Goal: Task Accomplishment & Management: Use online tool/utility

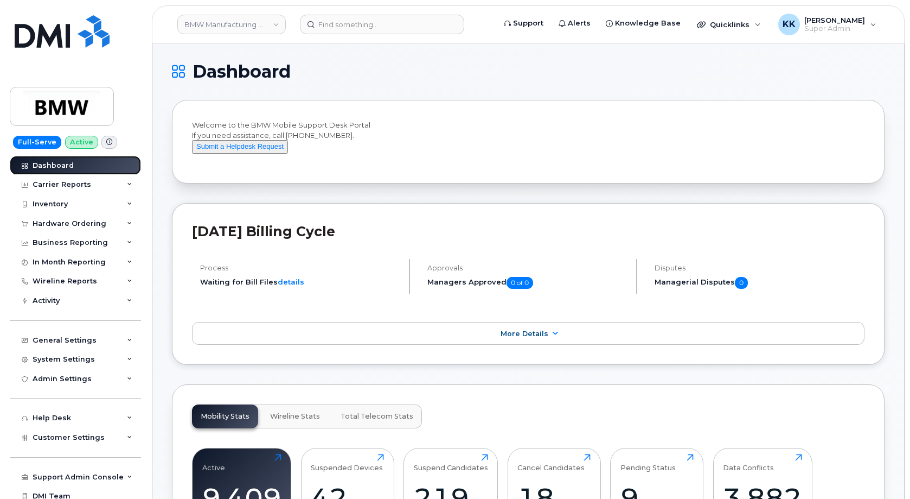
click at [52, 169] on div "Dashboard" at bounding box center [53, 165] width 41 height 9
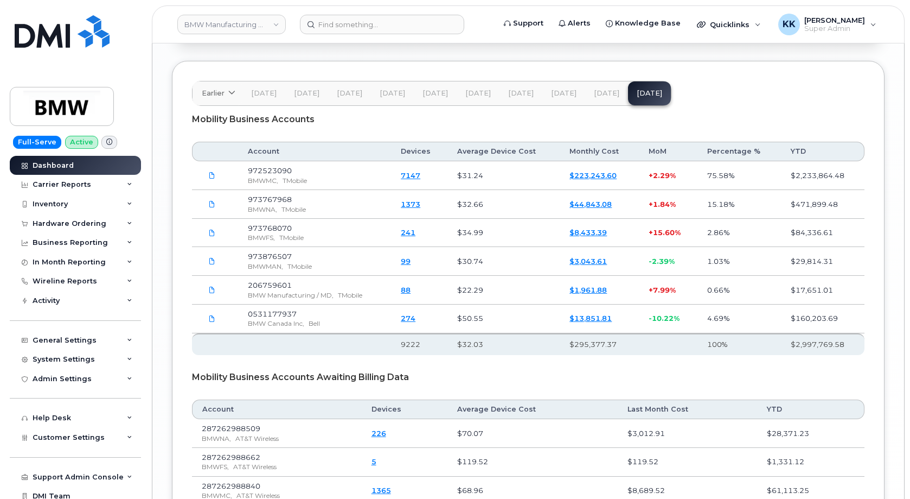
scroll to position [1713, 0]
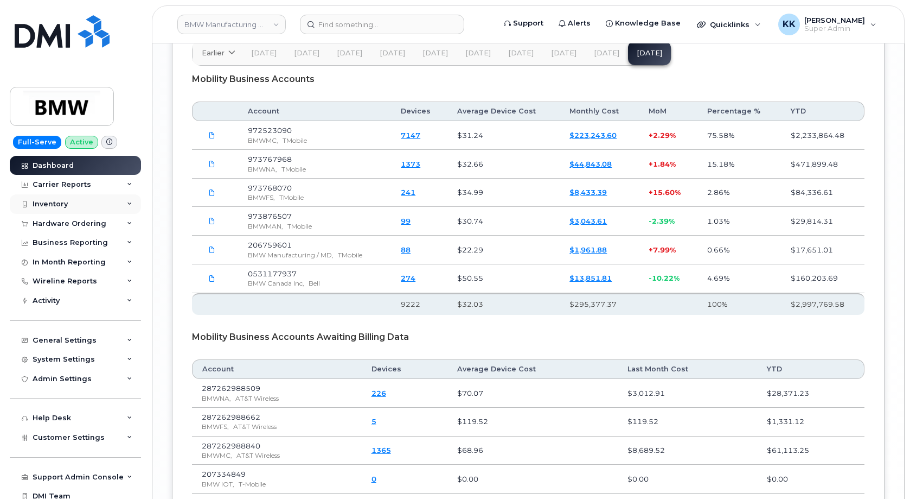
click at [48, 209] on div "Inventory" at bounding box center [75, 204] width 131 height 20
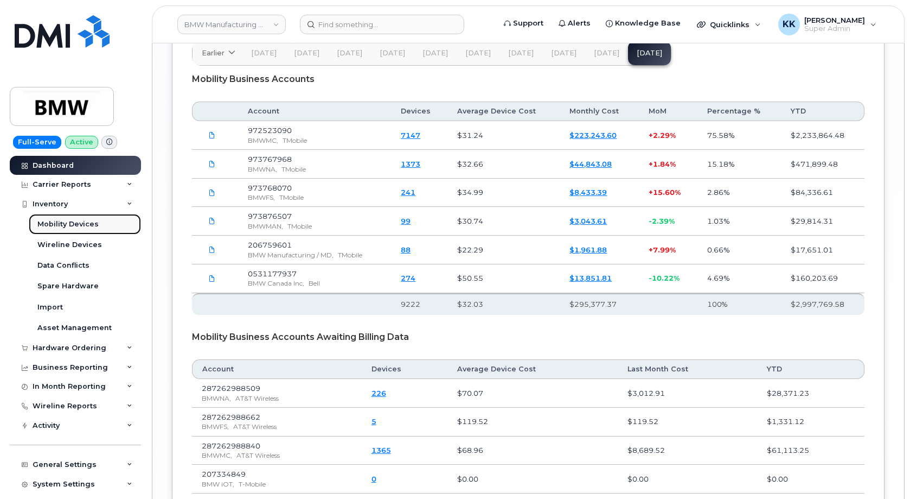
click at [43, 219] on div "Mobility Devices" at bounding box center [67, 224] width 61 height 10
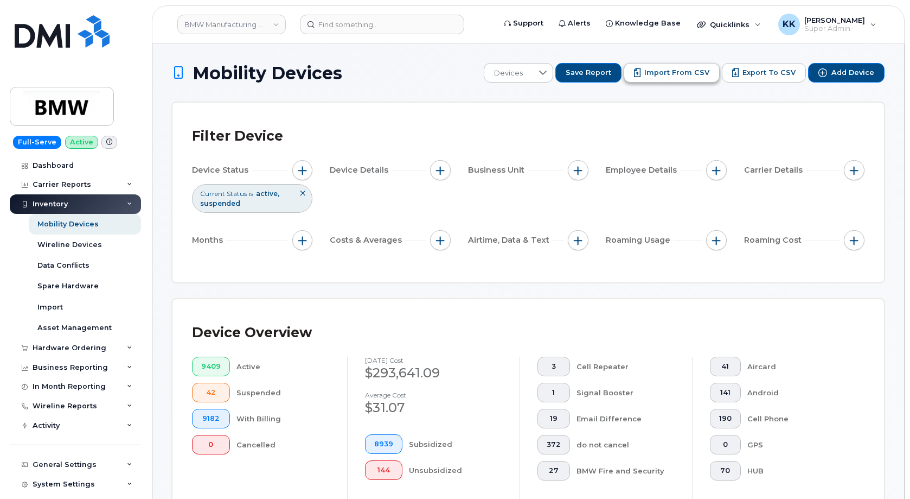
click at [671, 77] on span "Import from CSV" at bounding box center [677, 73] width 65 height 10
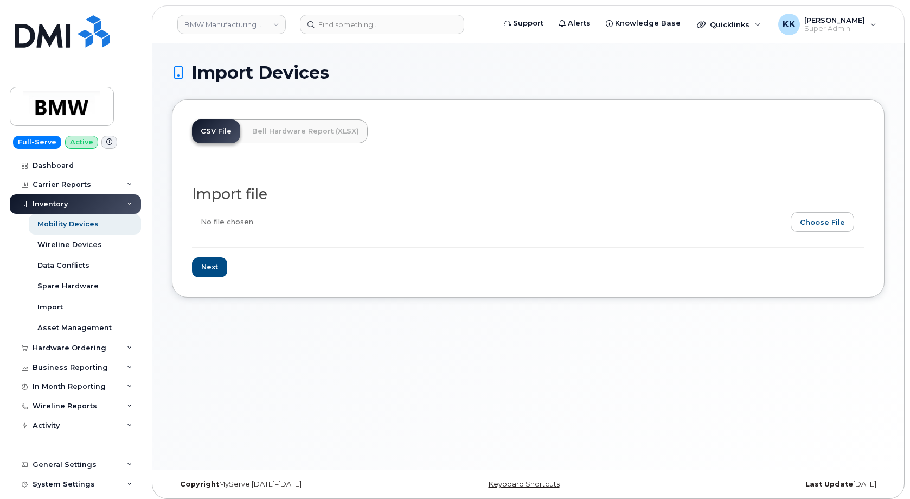
click at [850, 228] on input "file" at bounding box center [524, 224] width 664 height 25
type input "C:\fakepath\BMW T-Mobile Inventory October 2025.csv"
click at [206, 270] on input "Next" at bounding box center [209, 267] width 35 height 20
type input "Loading..."
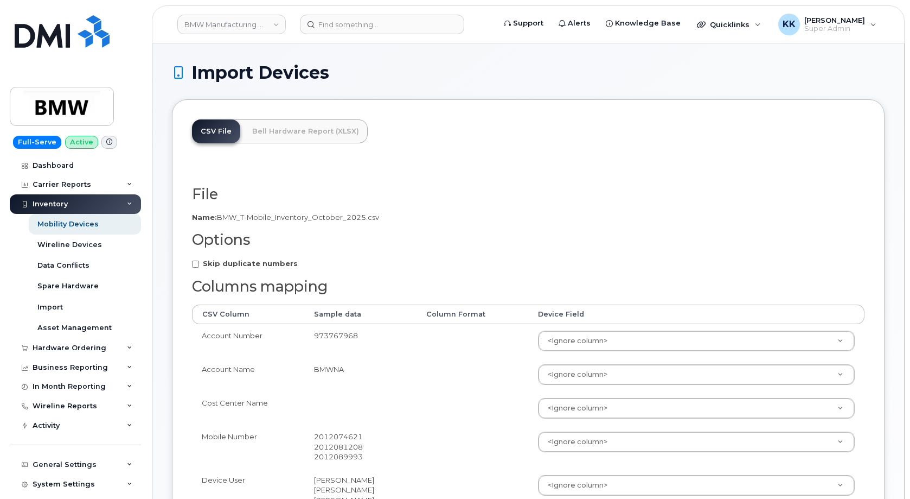
click at [243, 265] on strong "Skip duplicate numbers" at bounding box center [250, 263] width 95 height 9
click at [199, 265] on input "Skip duplicate numbers" at bounding box center [195, 263] width 7 height 7
checkbox input "true"
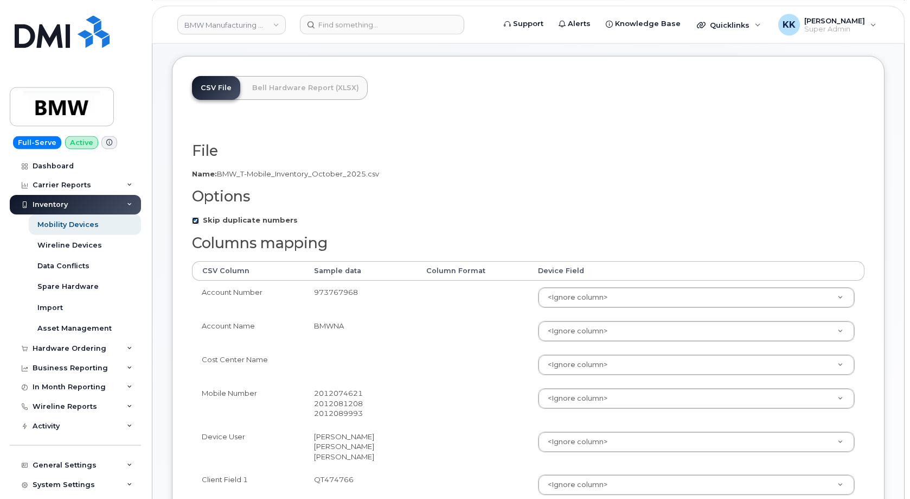
scroll to position [55, 0]
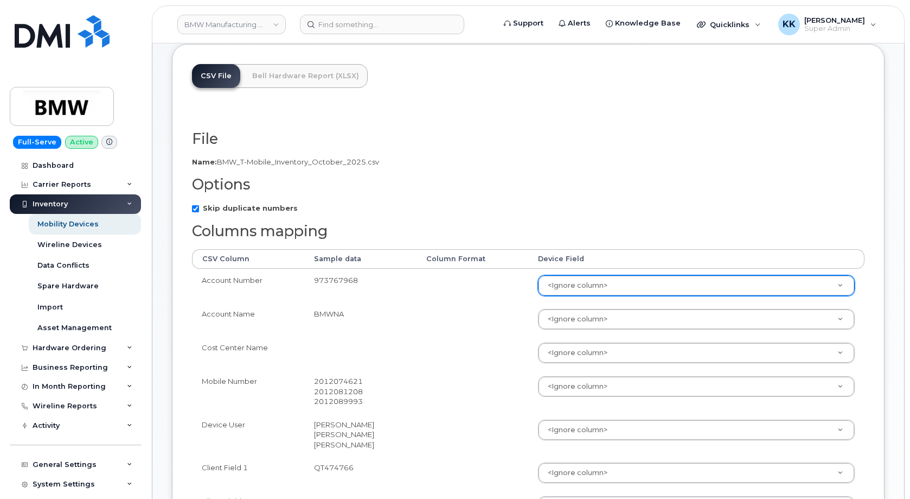
click at [588, 289] on body "BMW Manufacturing Co LLC Support Alerts Knowledge Base Quicklinks Suspend / Can…" at bounding box center [455, 475] width 910 height 1060
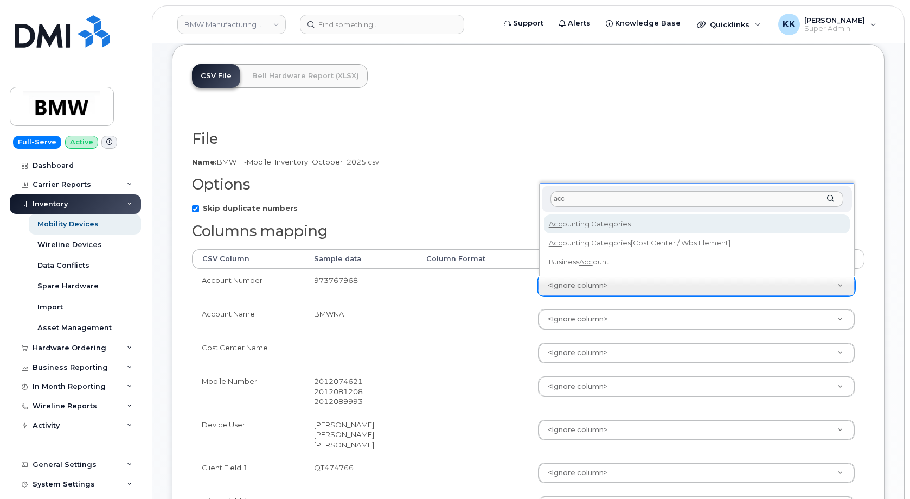
type input "acc"
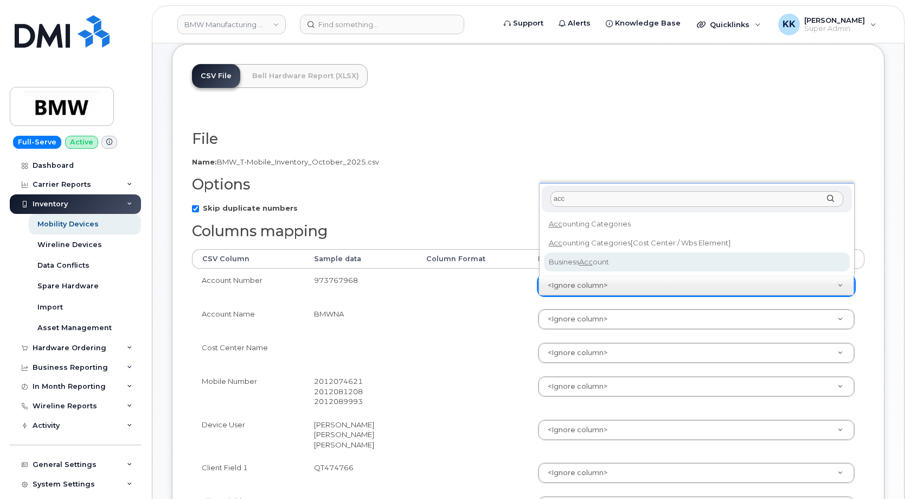
select select "business_account_id"
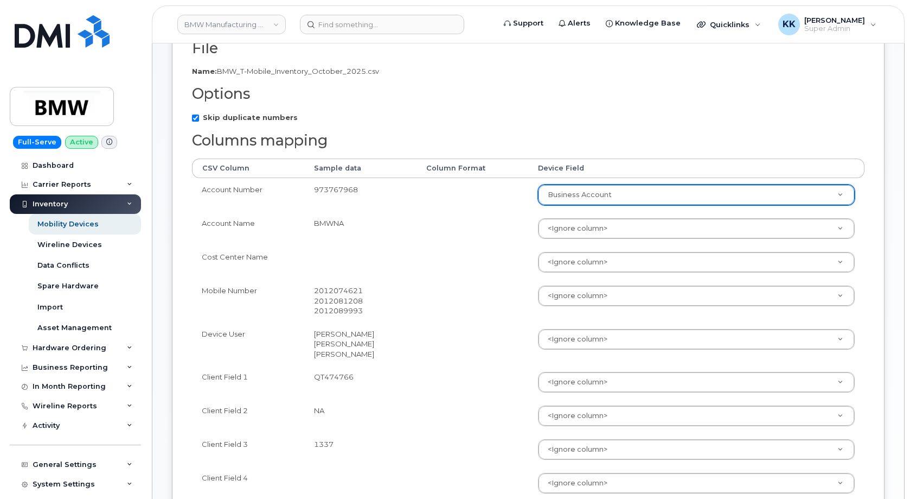
scroll to position [166, 0]
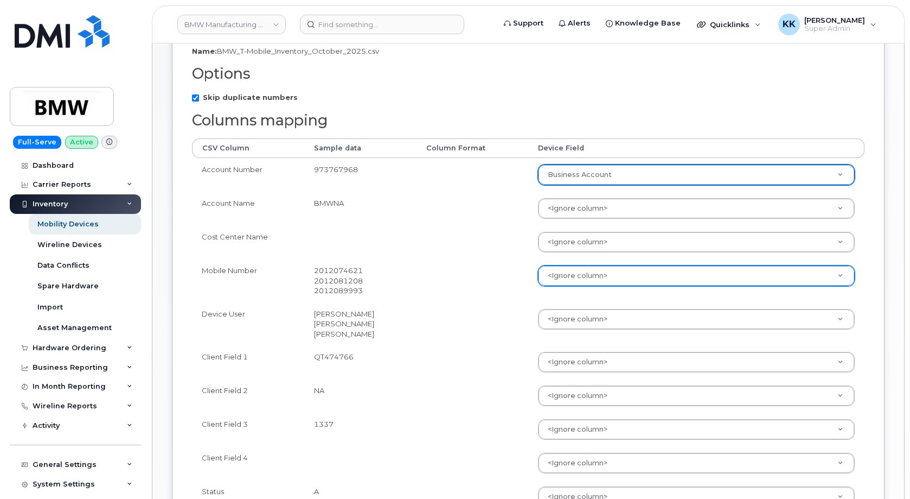
click at [574, 276] on body "BMW Manufacturing Co LLC Support Alerts Knowledge Base Quicklinks Suspend / Can…" at bounding box center [455, 364] width 910 height 1060
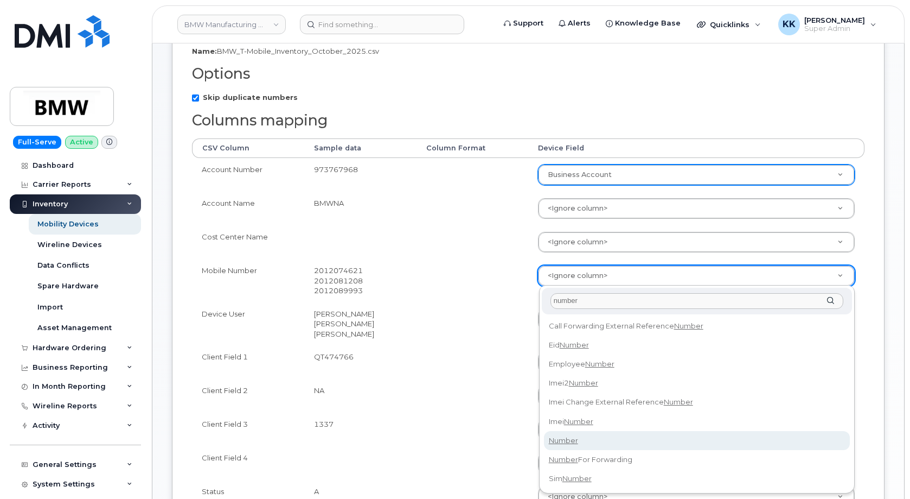
type input "number"
select select "number"
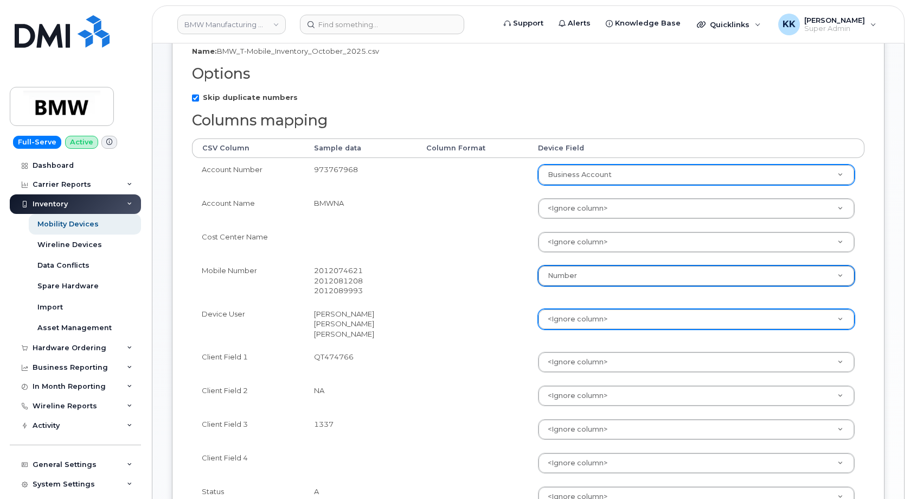
click at [585, 313] on body "BMW Manufacturing Co LLC Support Alerts Knowledge Base Quicklinks Suspend / Can…" at bounding box center [455, 364] width 910 height 1060
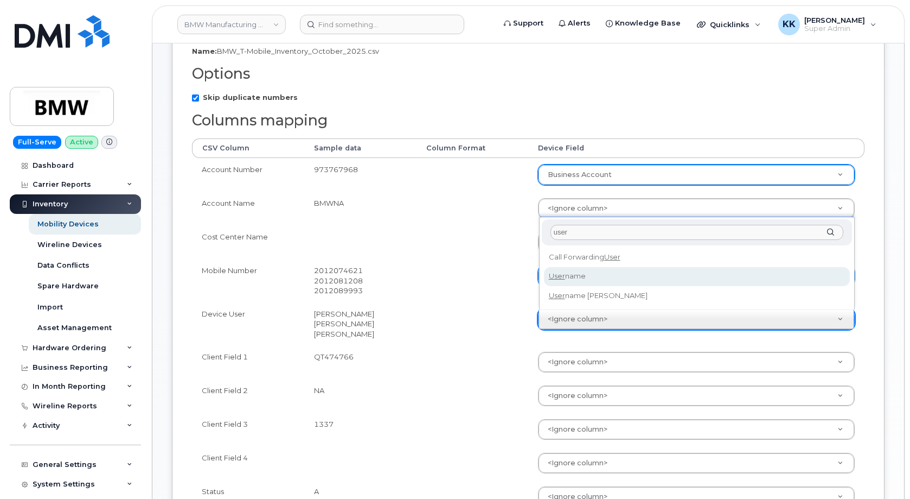
type input "user"
select select "username"
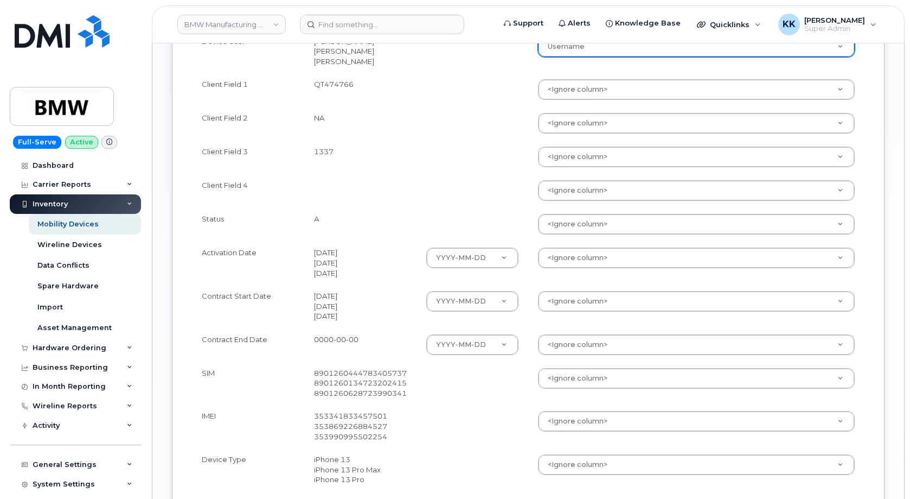
scroll to position [443, 0]
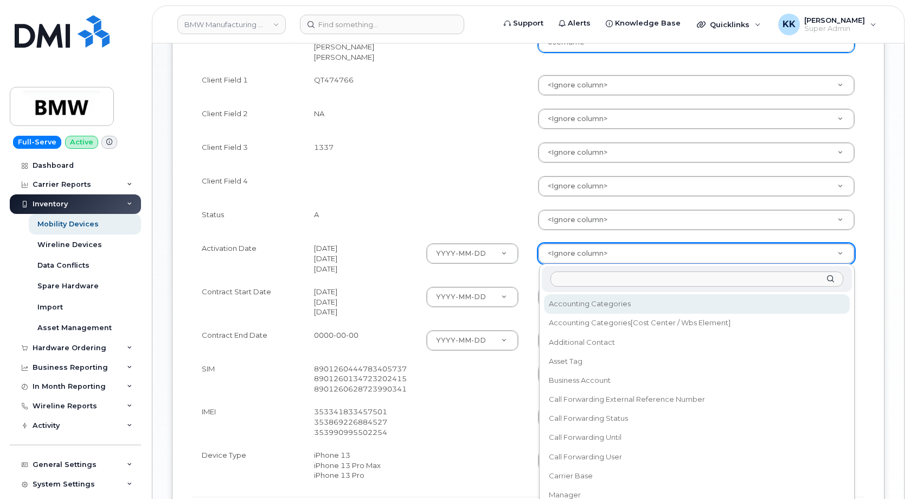
click at [576, 248] on body "BMW Manufacturing Co LLC Support Alerts Knowledge Base Quicklinks Suspend / Can…" at bounding box center [455, 87] width 910 height 1060
type input "ini"
select select "initial_activation_date"
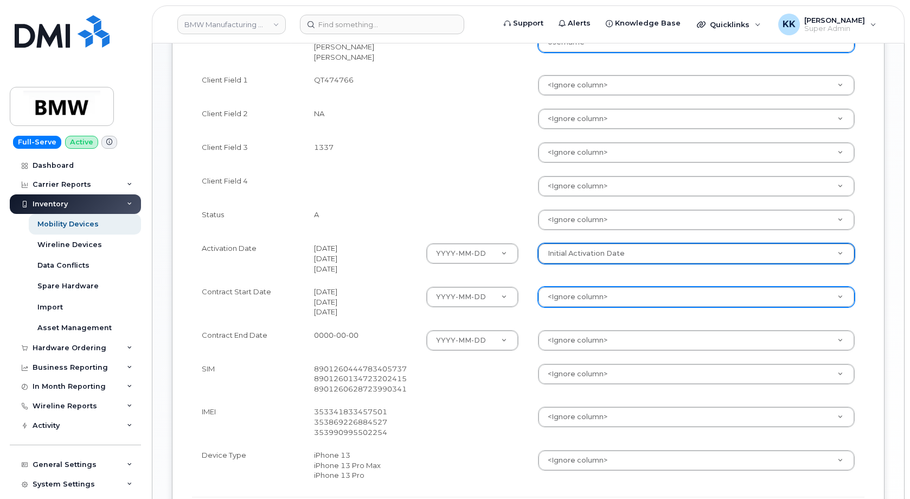
click at [591, 289] on body "BMW Manufacturing Co LLC Support Alerts Knowledge Base Quicklinks Suspend / Can…" at bounding box center [455, 87] width 910 height 1060
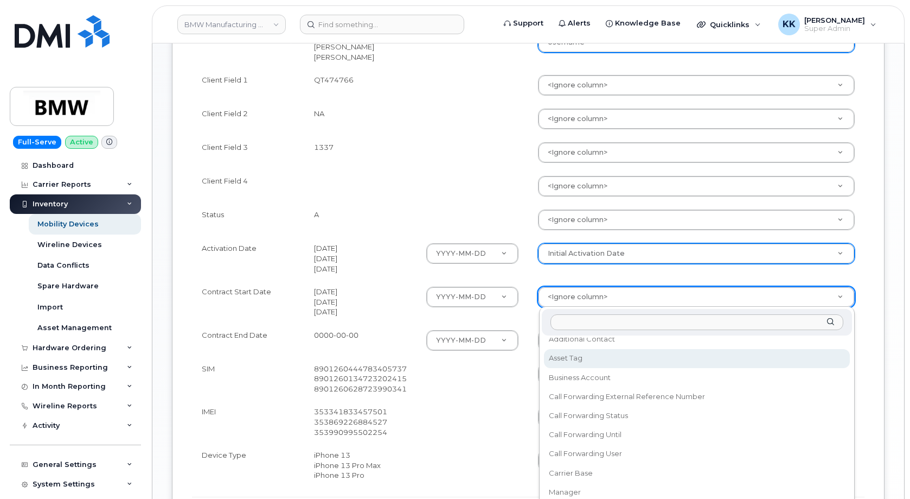
scroll to position [156, 0]
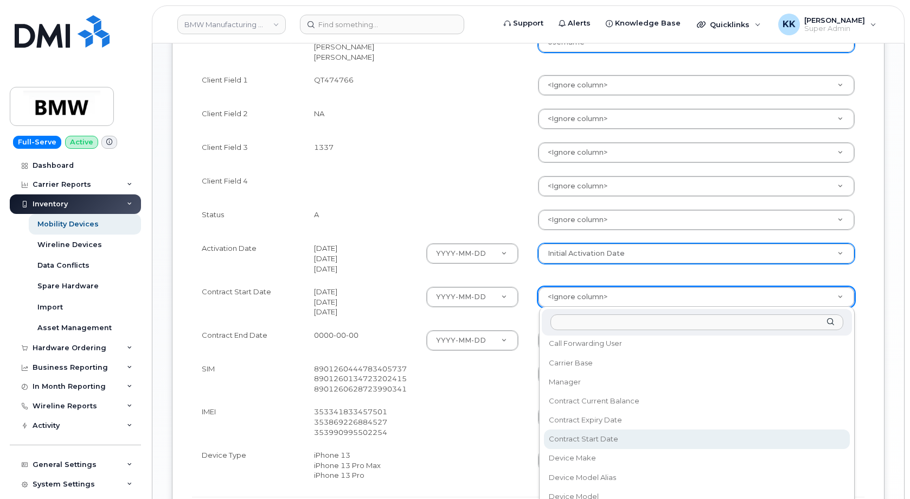
select select "contract_start_date"
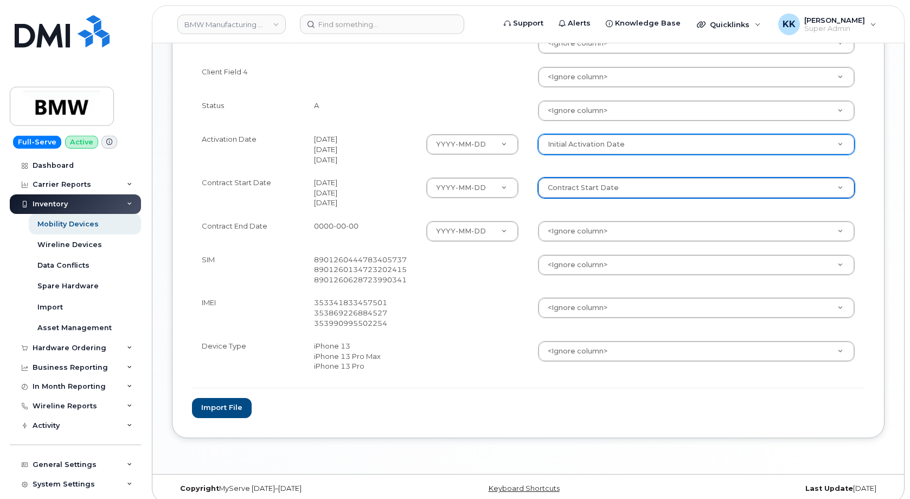
scroll to position [553, 0]
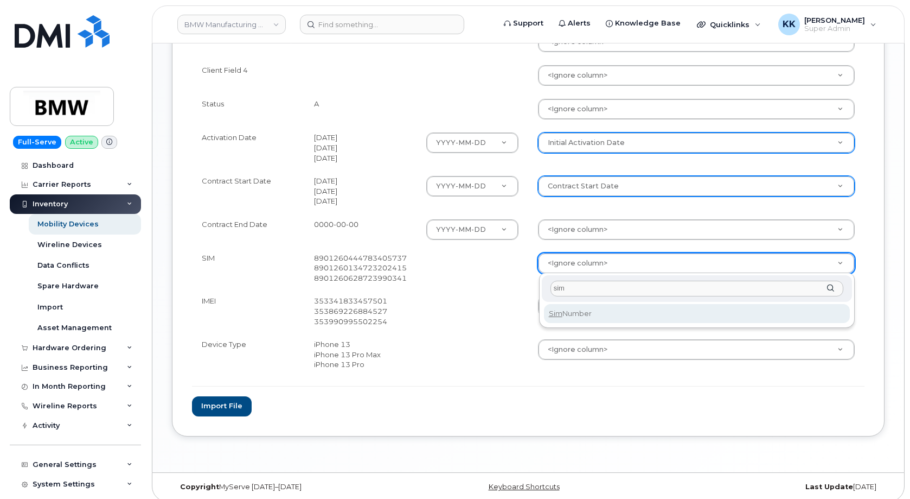
type input "sim"
select select "sim_number"
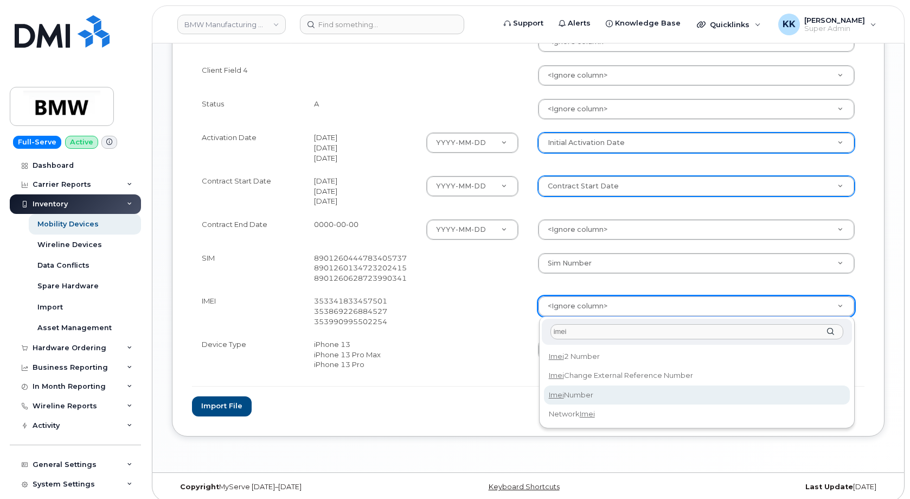
type input "imei"
select select "imei_number"
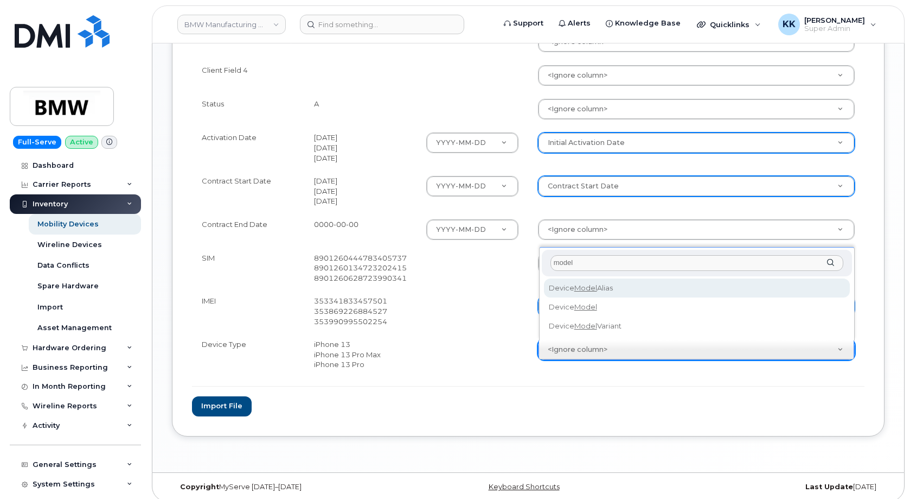
type input "model"
select select "device_model_alias"
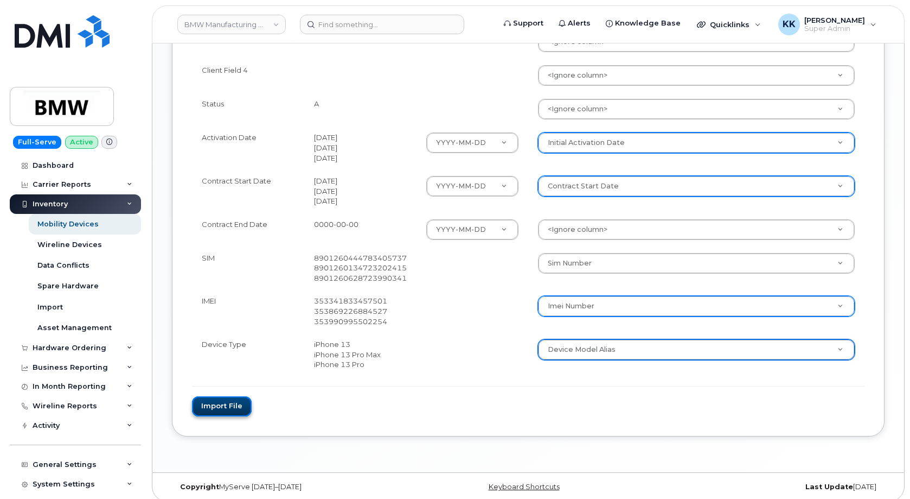
click at [206, 410] on button "Import file" at bounding box center [222, 406] width 60 height 20
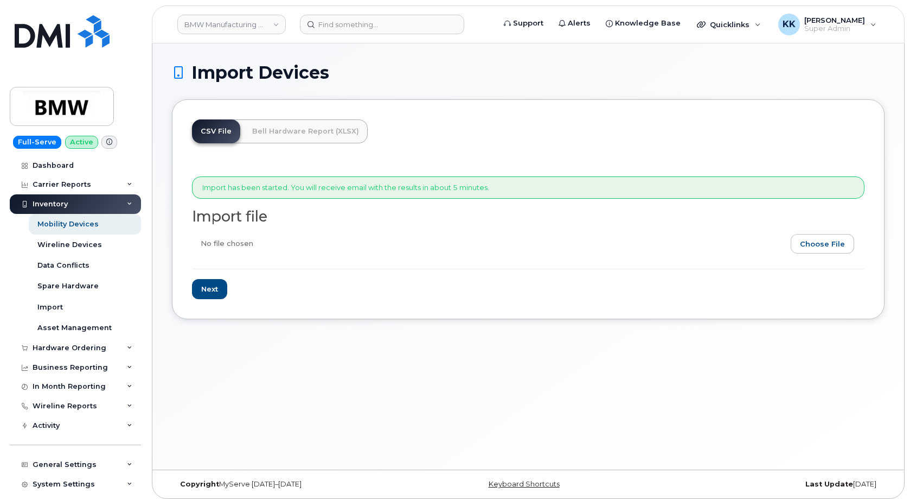
click at [827, 242] on input "file" at bounding box center [524, 246] width 664 height 25
type input "C:\fakepath\BMW T-Mobile Inventory [DATE].csv"
click at [220, 290] on input "Next" at bounding box center [209, 289] width 35 height 20
type input "Loading..."
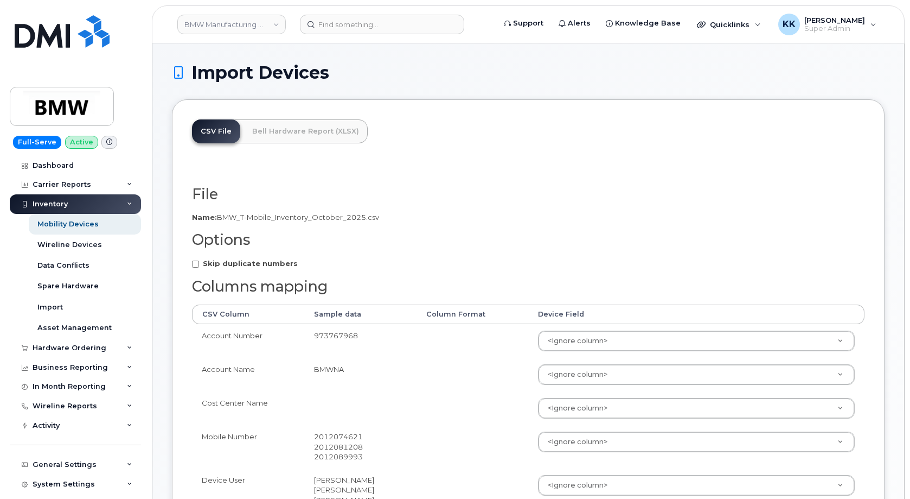
click at [252, 265] on strong "Skip duplicate numbers" at bounding box center [250, 263] width 95 height 9
click at [199, 265] on input "Skip duplicate numbers" at bounding box center [195, 263] width 7 height 7
checkbox input "true"
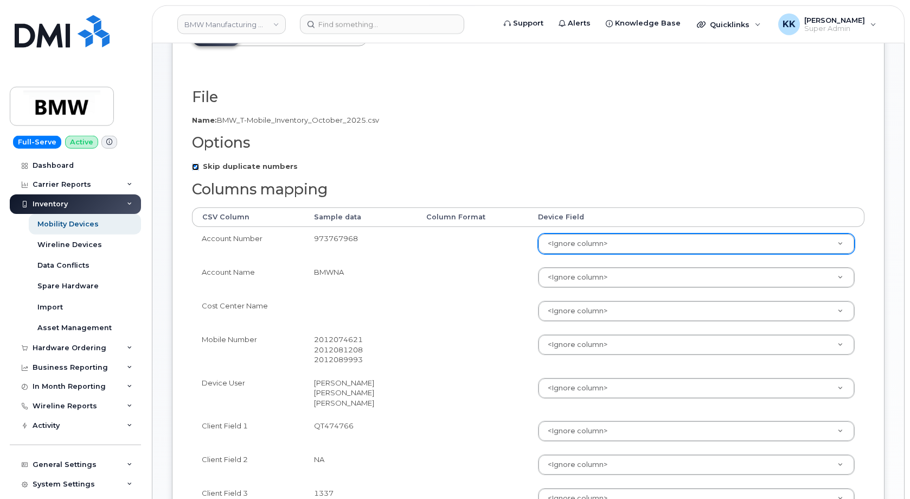
scroll to position [111, 0]
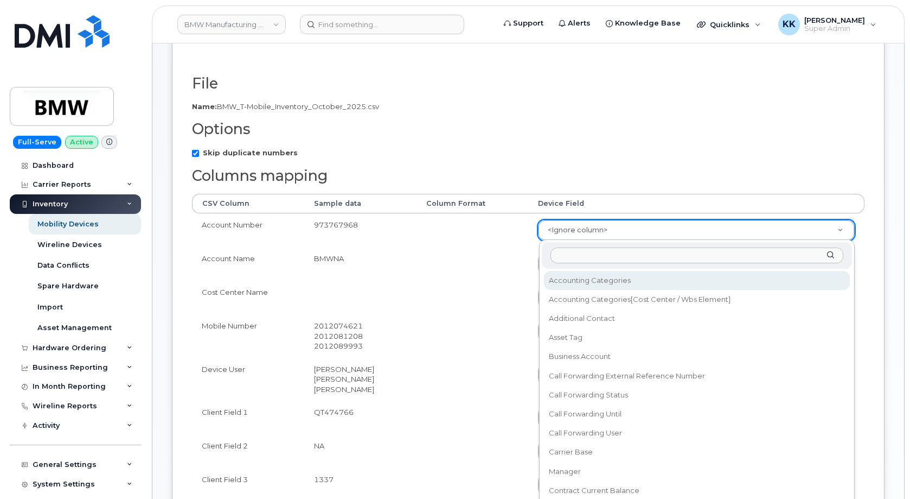
click at [569, 229] on body "BMW Manufacturing Co LLC Support Alerts Knowledge Base Quicklinks Suspend / Can…" at bounding box center [455, 419] width 910 height 1060
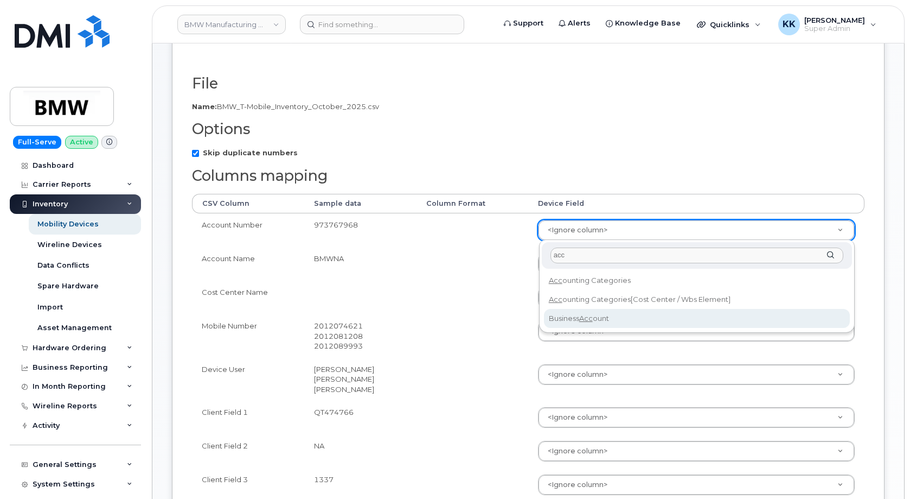
type input "acc"
select select "business_account_id"
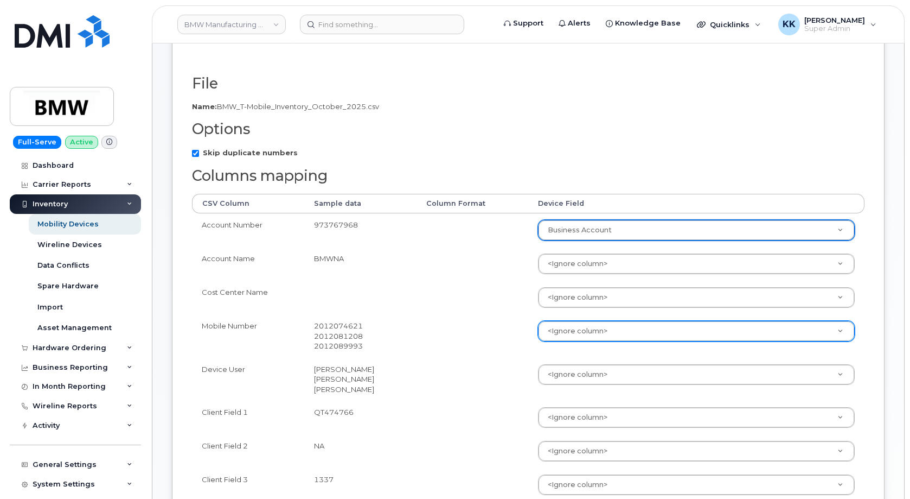
click at [562, 324] on body "BMW Manufacturing Co LLC Support Alerts Knowledge Base Quicklinks Suspend / Can…" at bounding box center [455, 419] width 910 height 1060
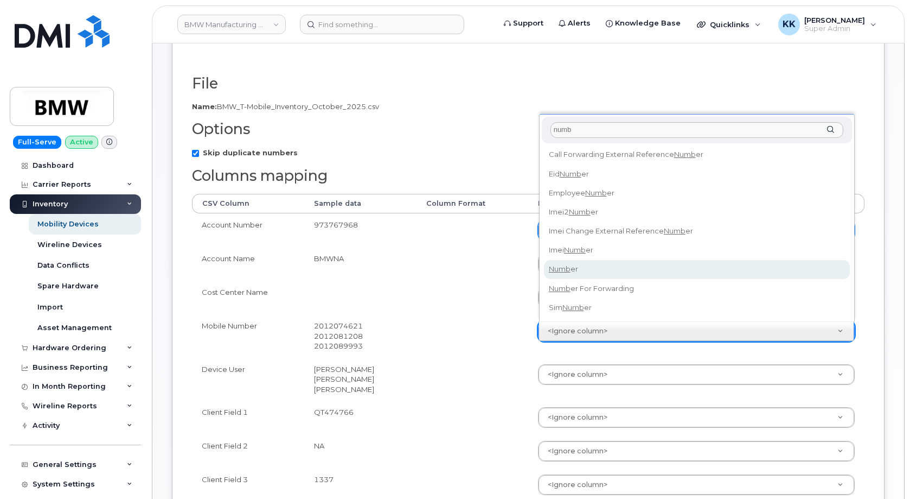
type input "numb"
select select "number"
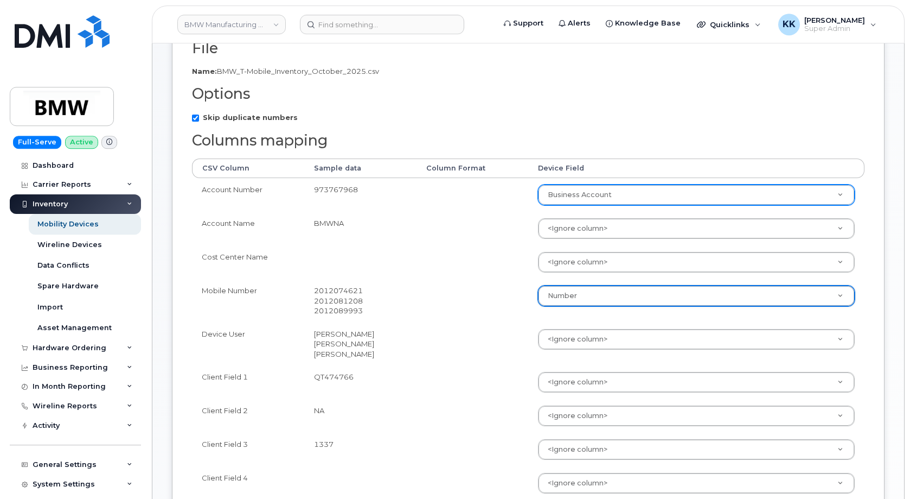
scroll to position [221, 0]
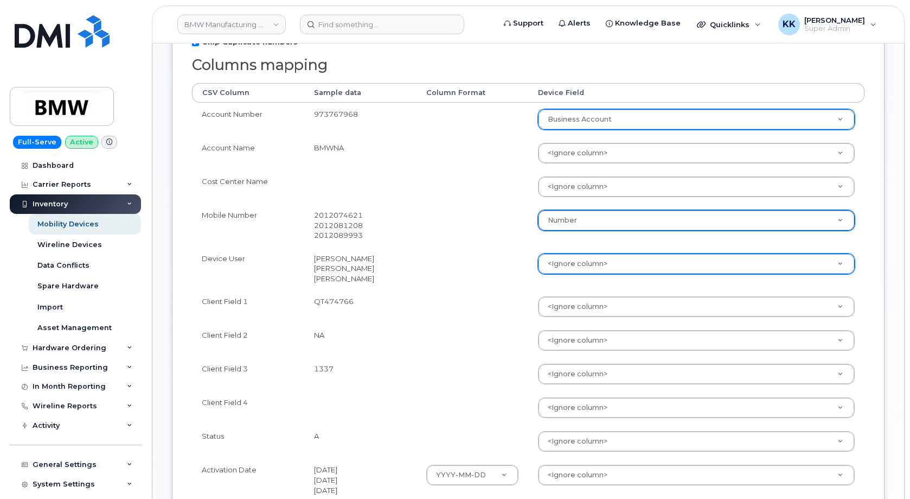
click at [555, 264] on body "BMW Manufacturing Co LLC Support Alerts Knowledge Base Quicklinks Suspend / Can…" at bounding box center [455, 309] width 910 height 1060
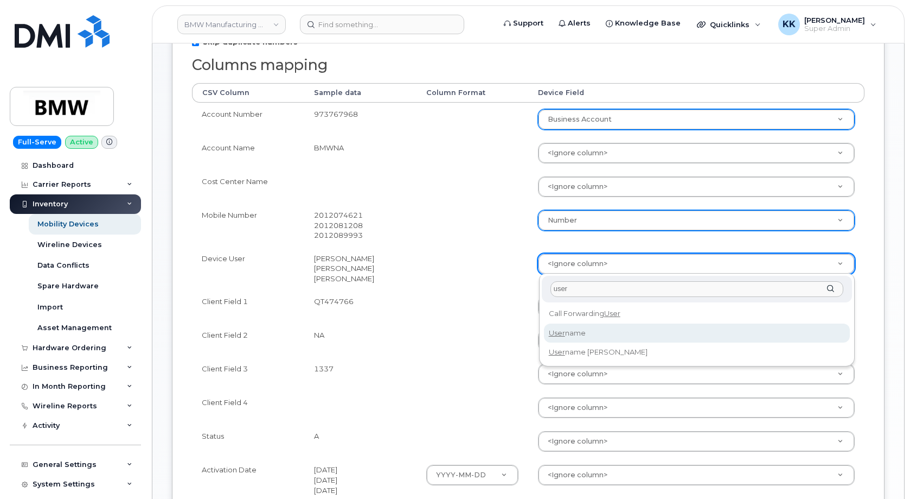
type input "user"
select select "username"
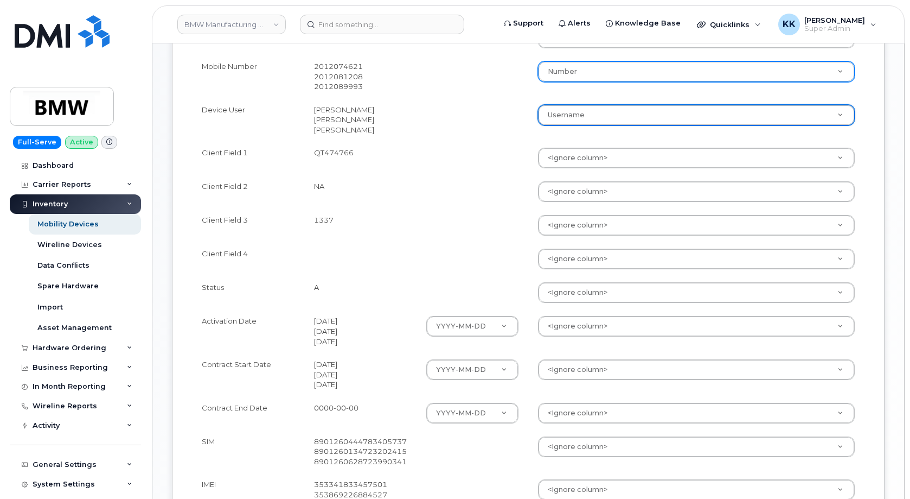
scroll to position [387, 0]
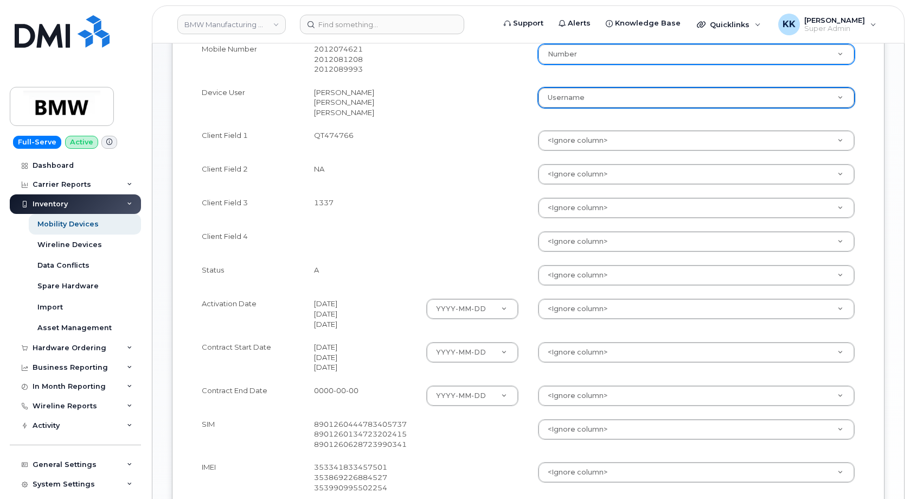
drag, startPoint x: 571, startPoint y: 310, endPoint x: 574, endPoint y: 304, distance: 6.6
click at [571, 309] on body "BMW Manufacturing Co LLC Support Alerts Knowledge Base Quicklinks Suspend / Can…" at bounding box center [455, 143] width 910 height 1060
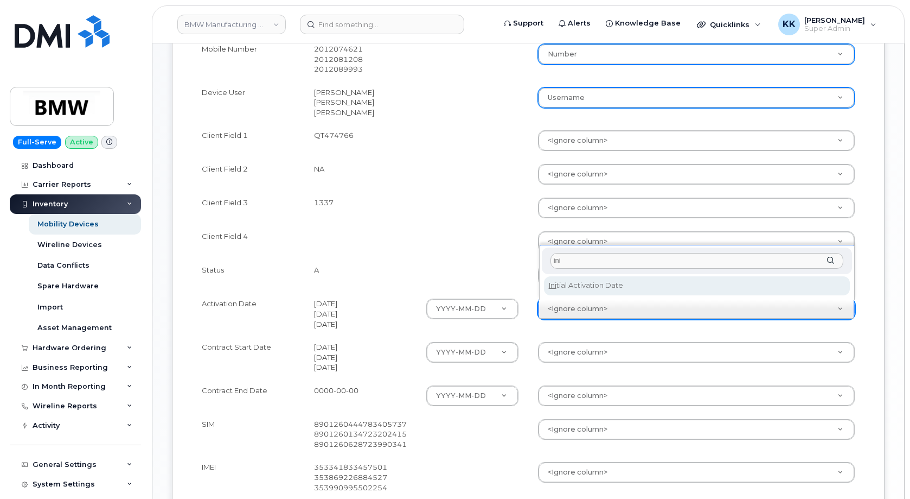
type input "ini"
select select "initial_activation_date"
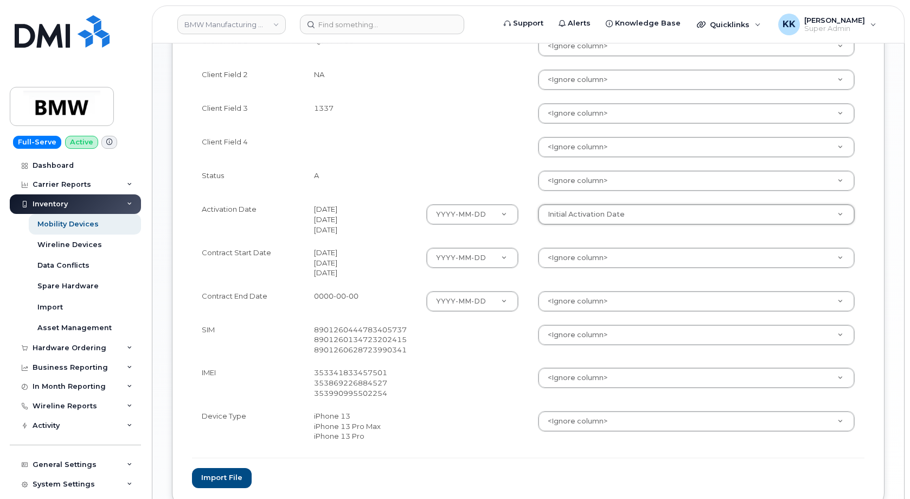
scroll to position [498, 0]
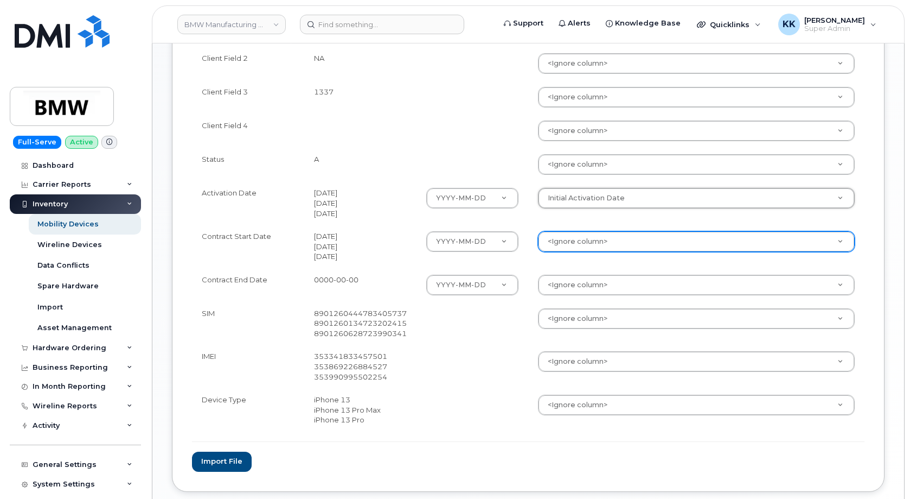
click at [594, 241] on body "BMW Manufacturing Co LLC Support Alerts Knowledge Base Quicklinks Suspend / Can…" at bounding box center [455, 32] width 910 height 1060
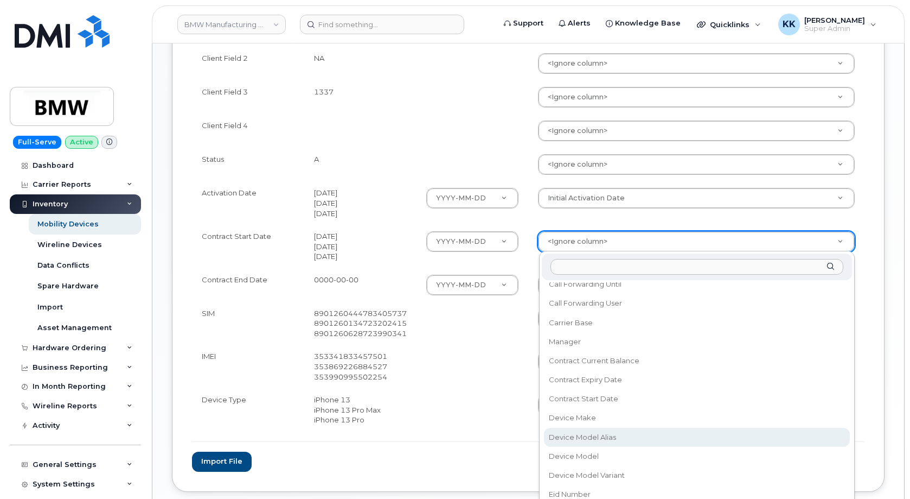
scroll to position [156, 0]
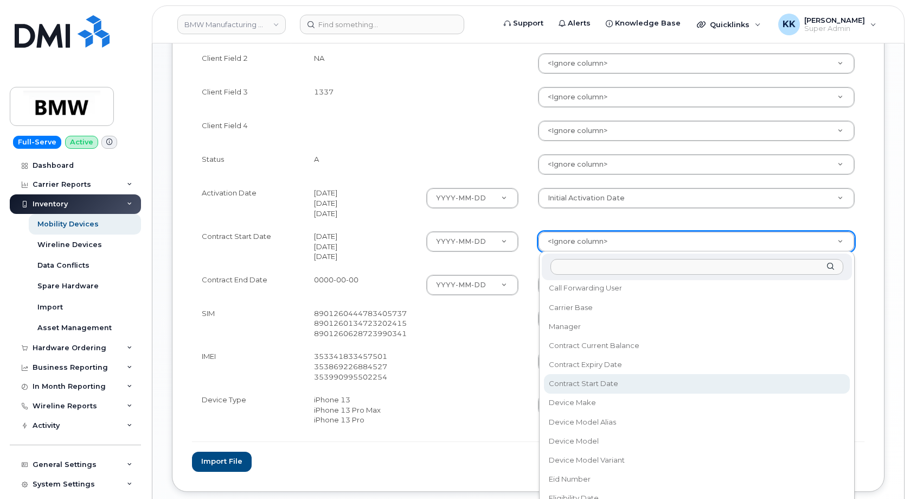
select select "contract_start_date"
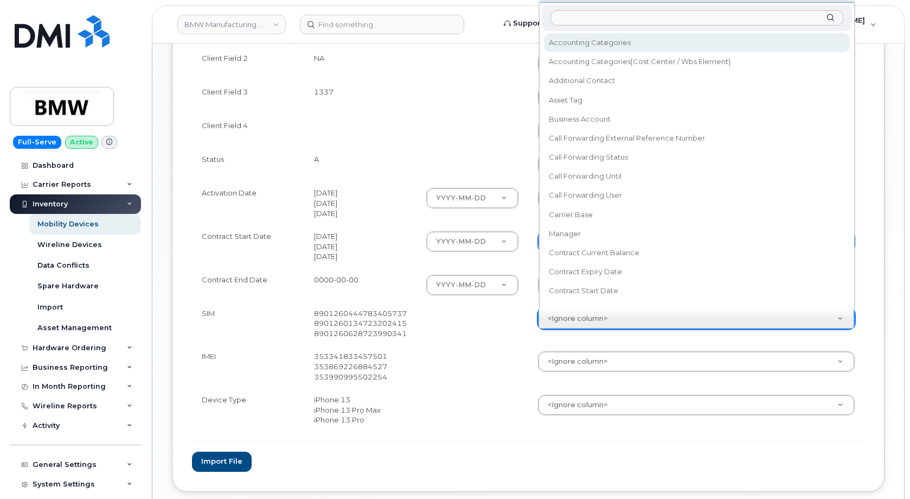
click at [583, 323] on body "BMW Manufacturing Co LLC Support Alerts Knowledge Base Quicklinks Suspend / Can…" at bounding box center [455, 32] width 910 height 1060
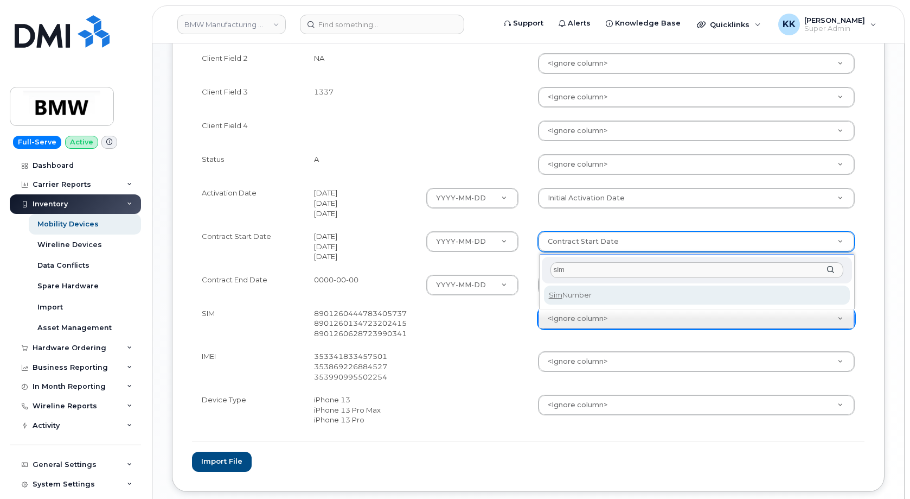
type input "sim"
select select "sim_number"
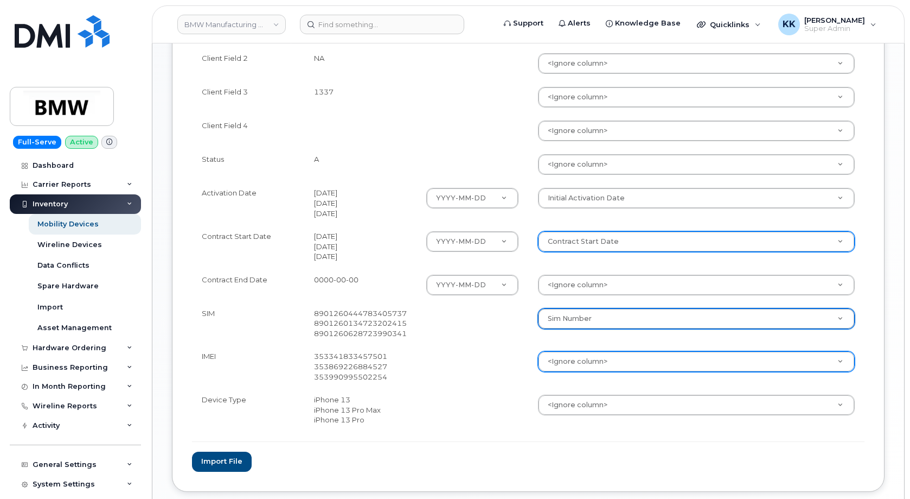
click at [559, 362] on body "BMW Manufacturing Co LLC Support Alerts Knowledge Base Quicklinks Suspend / Can…" at bounding box center [455, 32] width 910 height 1060
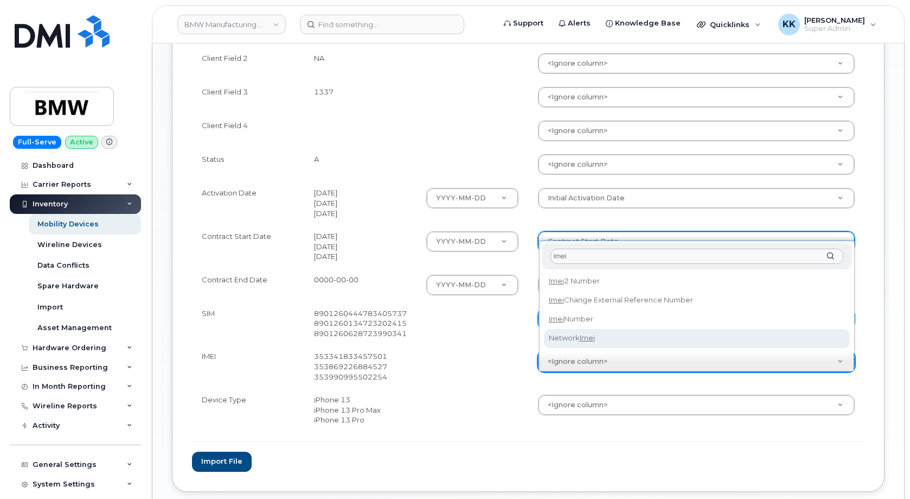
type input "imei"
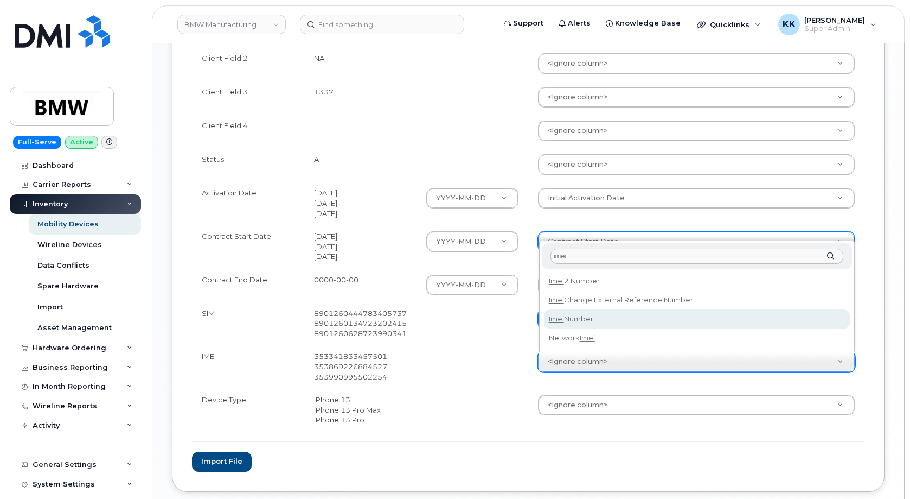
select select "imei_number"
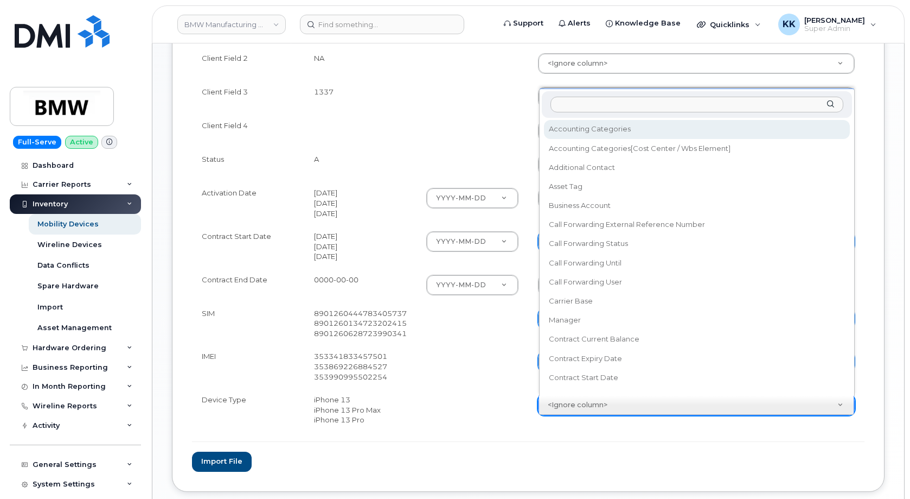
click at [572, 405] on body "BMW Manufacturing Co LLC Support Alerts Knowledge Base Quicklinks Suspend / Can…" at bounding box center [455, 32] width 910 height 1060
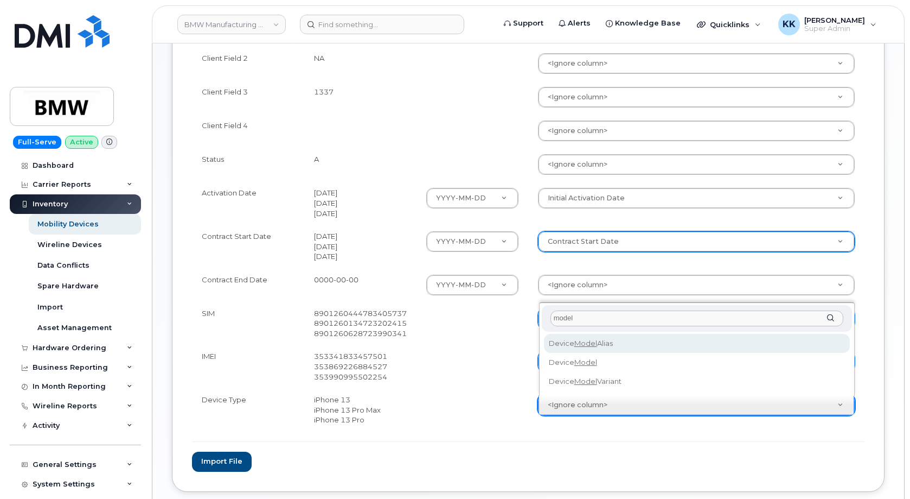
type input "model"
select select "device_model_alias"
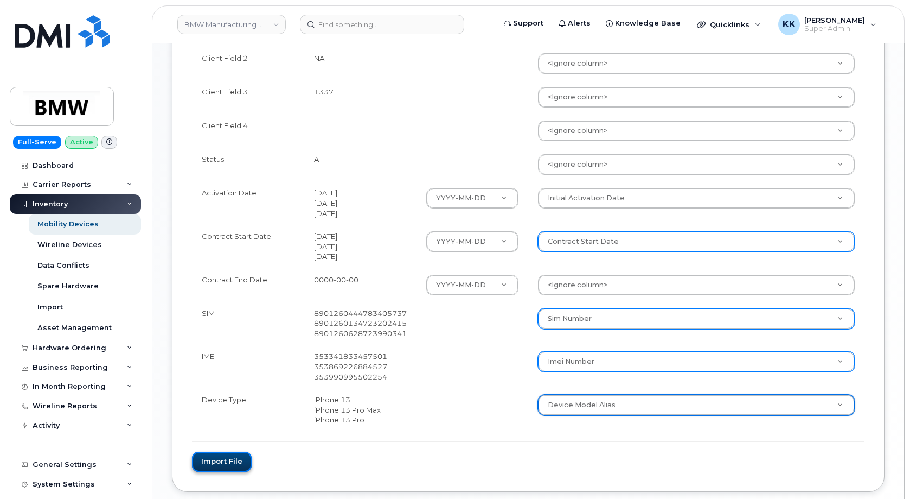
click at [228, 460] on button "Import file" at bounding box center [222, 461] width 60 height 20
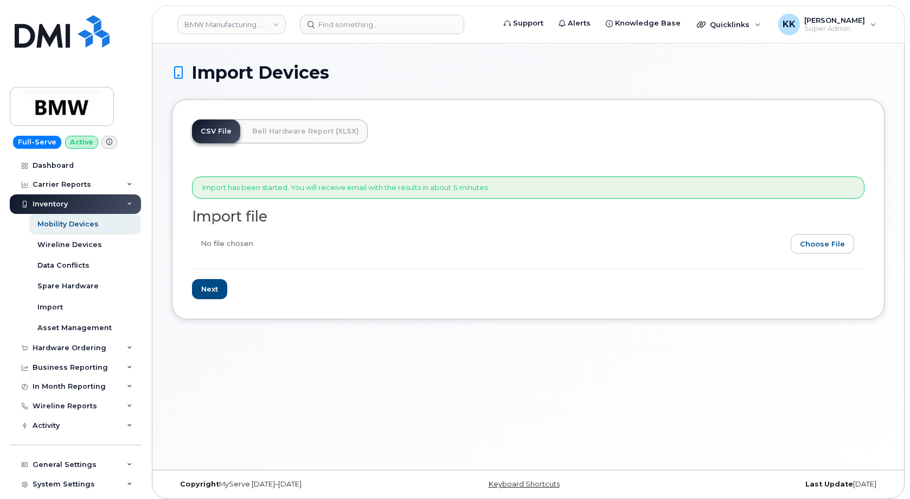
drag, startPoint x: 689, startPoint y: 374, endPoint x: 907, endPoint y: 323, distance: 224.0
click at [687, 374] on div "Import Devices CSV File Bell Hardware Report (XLSX) Import has been started. Yo…" at bounding box center [528, 256] width 752 height 426
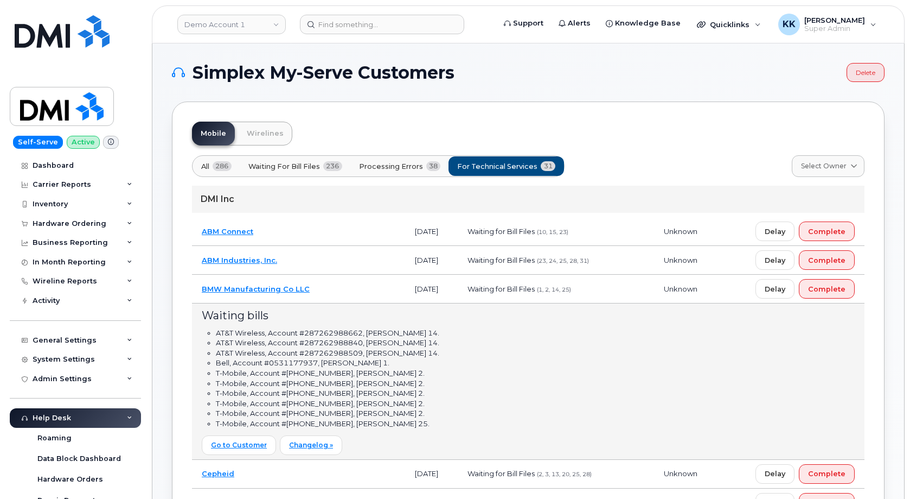
scroll to position [55, 0]
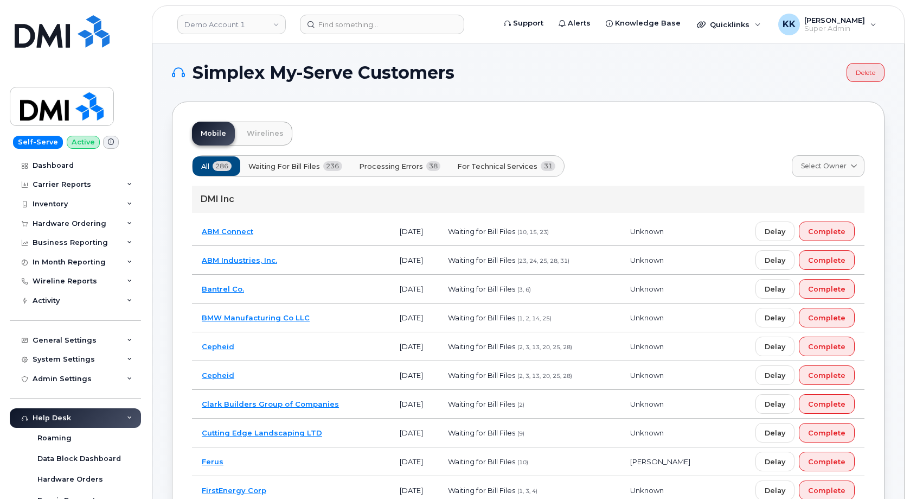
click at [316, 288] on td "Bantrel Co." at bounding box center [291, 289] width 198 height 29
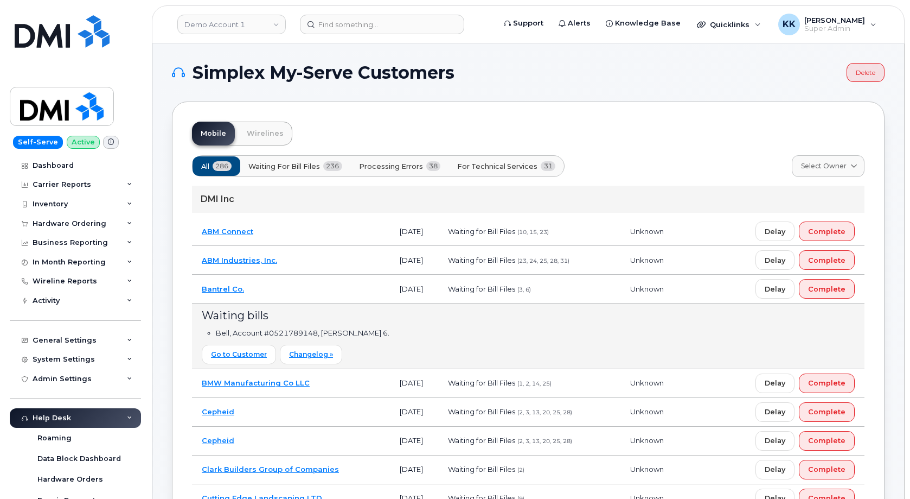
click at [316, 288] on td "Bantrel Co." at bounding box center [291, 289] width 198 height 29
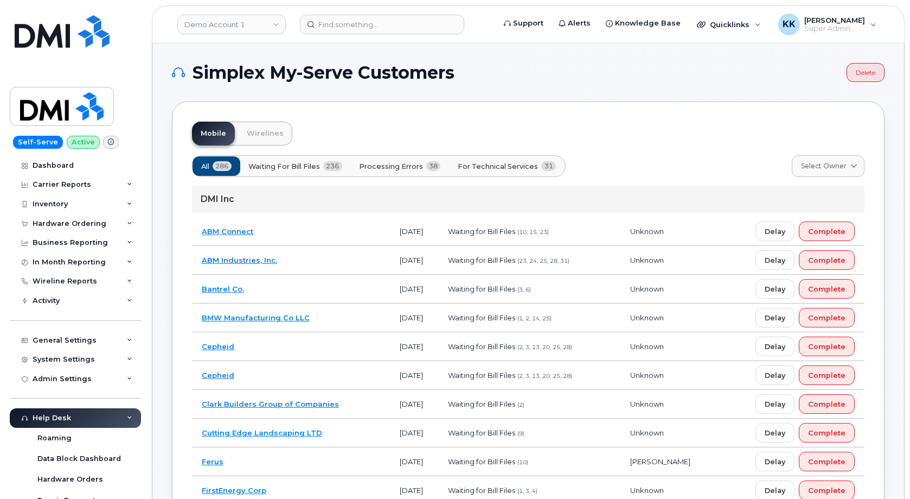
click at [523, 166] on span "For Technical Services" at bounding box center [498, 166] width 80 height 10
